Goal: Check status: Check status

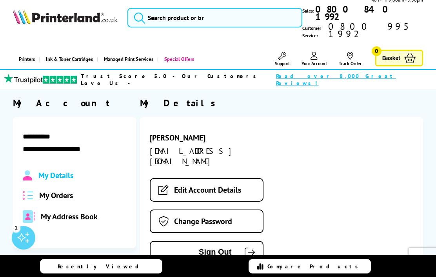
scroll to position [13, 0]
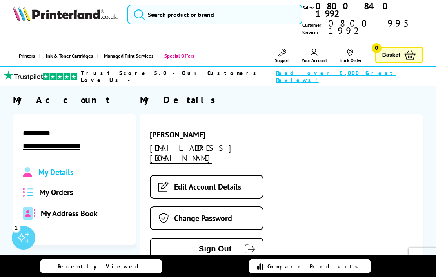
click at [60, 187] on span "My Orders" at bounding box center [56, 192] width 34 height 10
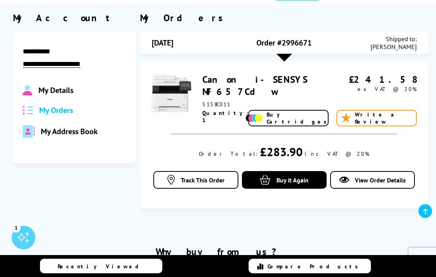
scroll to position [97, 0]
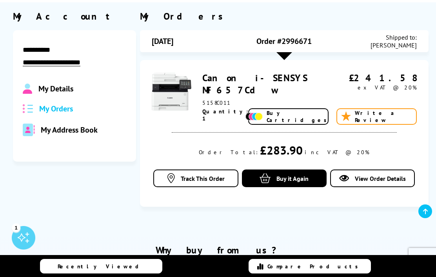
click at [380, 175] on span "View Order Details" at bounding box center [380, 179] width 51 height 8
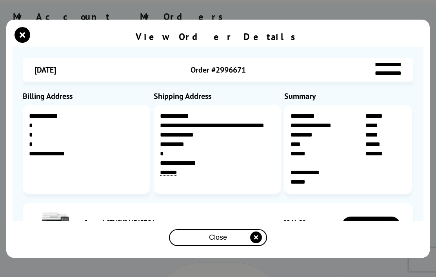
scroll to position [95, 0]
click at [372, 221] on span "View" at bounding box center [371, 225] width 15 height 9
